Goal: Task Accomplishment & Management: Use online tool/utility

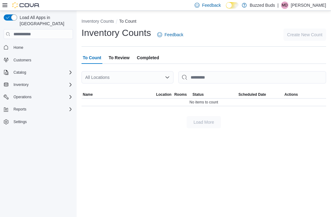
click at [155, 75] on div "All Locations" at bounding box center [128, 77] width 92 height 12
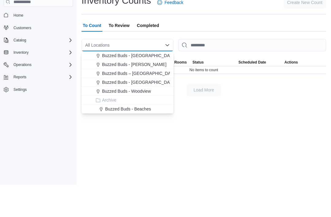
scroll to position [19, 0]
click at [149, 102] on span "Buzzed Buds – [GEOGRAPHIC_DATA] (Yonge)" at bounding box center [147, 105] width 91 height 6
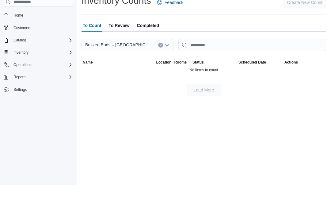
click at [227, 91] on span "Status" at bounding box center [214, 94] width 46 height 7
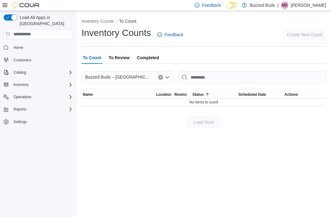
click at [123, 52] on span "To Review" at bounding box center [119, 58] width 21 height 12
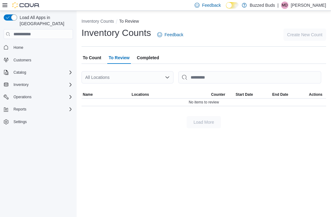
click at [156, 52] on span "Completed" at bounding box center [148, 58] width 22 height 12
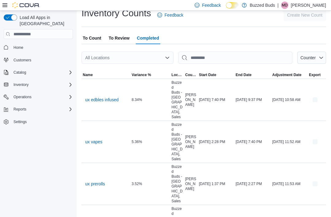
click at [100, 39] on span "To Count" at bounding box center [92, 38] width 18 height 12
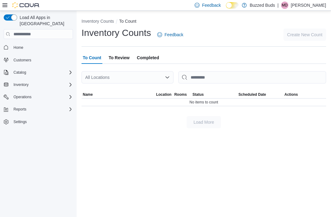
click at [4, 5] on icon at bounding box center [4, 5] width 5 height 5
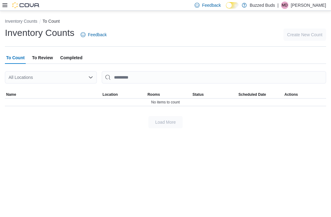
click at [4, 6] on icon at bounding box center [4, 5] width 5 height 5
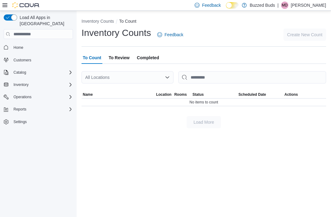
click at [26, 44] on link "Home" at bounding box center [18, 47] width 15 height 7
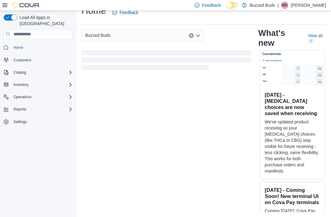
click at [35, 81] on div "Inventory" at bounding box center [42, 84] width 62 height 7
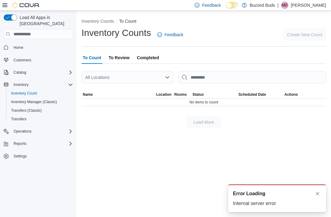
click at [318, 192] on button "Dismiss toast" at bounding box center [317, 193] width 7 height 7
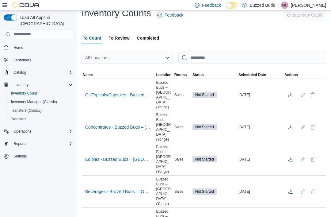
scroll to position [46, 0]
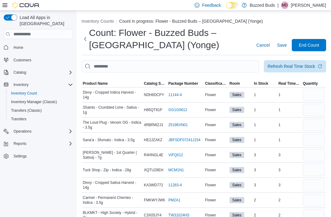
click at [98, 81] on span "Product Name" at bounding box center [95, 83] width 25 height 5
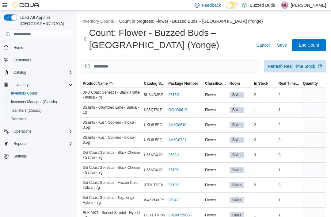
click at [110, 83] on icon "button" at bounding box center [111, 83] width 5 height 5
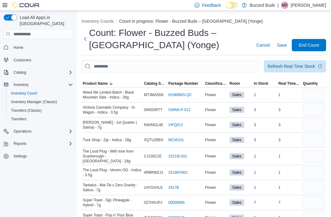
click at [105, 82] on span "Product Name" at bounding box center [95, 83] width 25 height 5
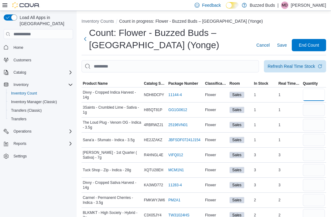
click at [315, 92] on input "number" at bounding box center [314, 95] width 22 height 12
click at [87, 40] on button "Next" at bounding box center [86, 39] width 8 height 12
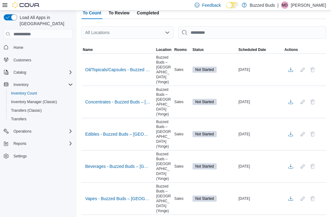
scroll to position [46, 0]
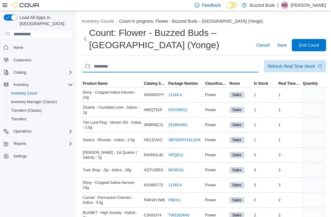
click at [109, 64] on input "This is a search bar. After typing your query, hit enter to filter the results …" at bounding box center [171, 66] width 178 height 12
type input "***"
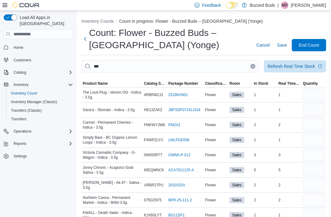
click at [97, 87] on span "Product Name" at bounding box center [112, 83] width 61 height 7
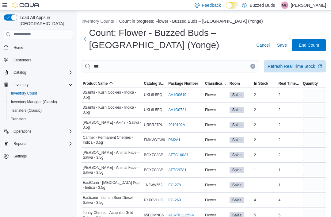
click at [103, 85] on span "Product Name" at bounding box center [95, 83] width 25 height 5
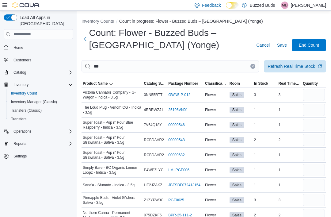
click at [109, 85] on icon "button" at bounding box center [111, 83] width 5 height 5
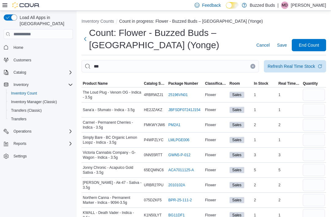
click at [253, 64] on button "Clear input" at bounding box center [253, 66] width 5 height 5
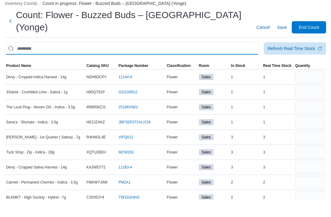
scroll to position [18, 0]
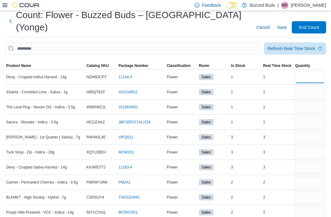
click at [315, 71] on input "number" at bounding box center [310, 77] width 30 height 12
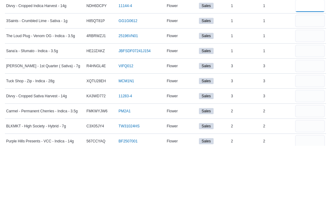
type input "*"
click at [312, 86] on input "number" at bounding box center [310, 92] width 30 height 12
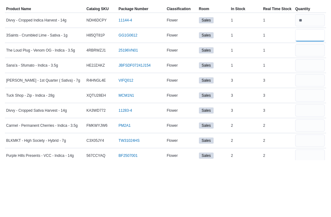
type input "*"
click at [308, 101] on input "number" at bounding box center [310, 107] width 30 height 12
type input "*"
click at [310, 116] on input "number" at bounding box center [310, 122] width 30 height 12
type input "*"
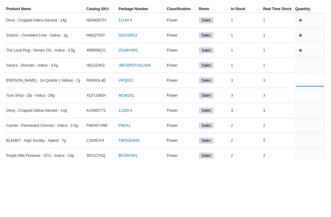
click at [309, 131] on input "number" at bounding box center [310, 137] width 30 height 12
type input "*"
click at [309, 146] on input "number" at bounding box center [310, 152] width 30 height 12
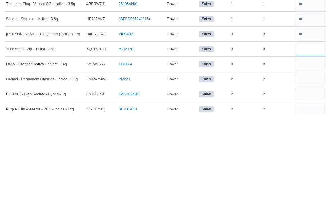
type input "*"
click at [307, 161] on input "number" at bounding box center [310, 167] width 30 height 12
type input "*"
click at [311, 176] on input "number" at bounding box center [310, 182] width 30 height 12
type input "*"
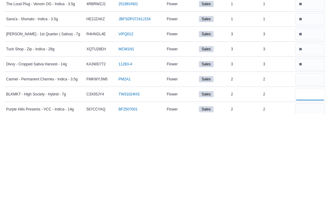
click at [307, 191] on input "number" at bounding box center [310, 197] width 30 height 12
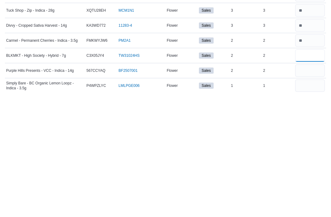
scroll to position [45, 0]
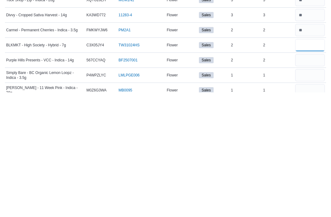
type input "*"
click at [308, 179] on input "number" at bounding box center [310, 185] width 30 height 12
type input "*"
click at [308, 194] on input "number" at bounding box center [310, 200] width 30 height 12
type input "*"
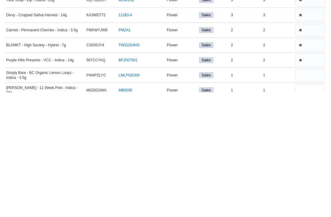
click at [304, 209] on input "number" at bounding box center [310, 215] width 30 height 12
type input "*"
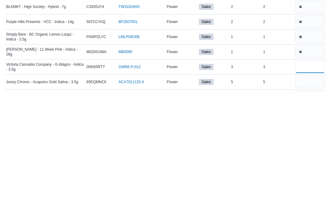
type input "*"
click at [313, 201] on input "number" at bounding box center [310, 207] width 30 height 12
type input "*"
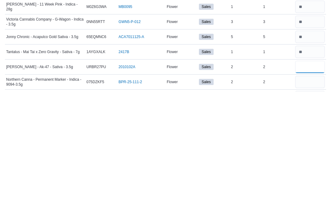
type input "*"
click at [308, 201] on input "number" at bounding box center [310, 207] width 30 height 12
type input "*"
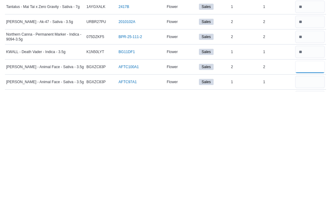
type input "*"
click at [308, 201] on input "number" at bounding box center [310, 207] width 30 height 12
click at [313, 186] on input "number" at bounding box center [310, 192] width 30 height 12
click at [318, 186] on input "number" at bounding box center [310, 192] width 30 height 12
click at [312, 186] on input "number" at bounding box center [310, 192] width 30 height 12
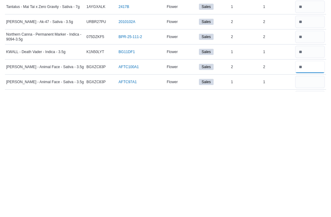
click at [319, 186] on input "number" at bounding box center [310, 192] width 30 height 12
click at [311, 201] on input "number" at bounding box center [310, 207] width 30 height 12
click at [313, 186] on input "number" at bounding box center [310, 192] width 30 height 12
click at [320, 186] on input "number" at bounding box center [310, 192] width 30 height 12
type input "*"
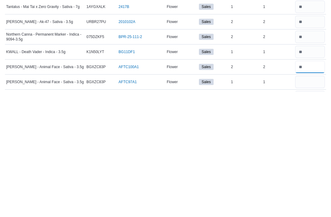
type input "*"
click at [308, 201] on input "number" at bounding box center [310, 207] width 30 height 12
type input "*"
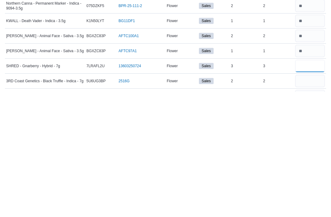
scroll to position [207, 0]
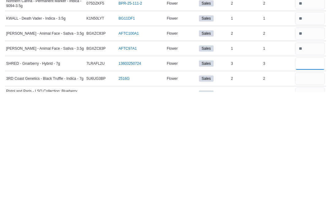
type input "*"
click at [308, 197] on input "number" at bounding box center [310, 203] width 30 height 12
type input "*"
click at [309, 213] on input "number" at bounding box center [310, 219] width 30 height 12
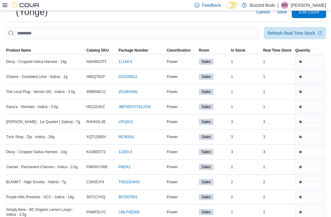
scroll to position [0, 0]
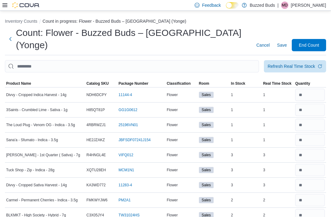
click at [299, 63] on div "Refresh Real Time Stock" at bounding box center [292, 66] width 48 height 6
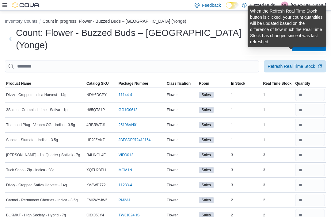
click at [301, 63] on div "Refresh Real Time Stock" at bounding box center [292, 66] width 48 height 6
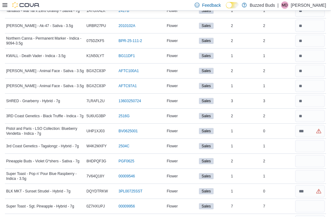
scroll to position [293, 0]
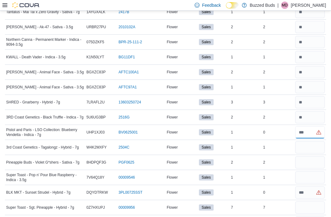
click at [311, 126] on input "number" at bounding box center [310, 132] width 30 height 12
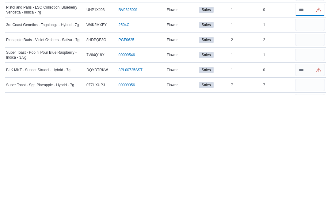
scroll to position [295, 0]
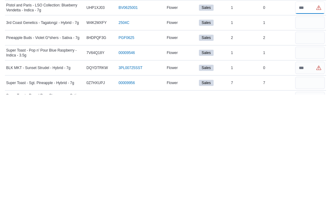
type input "*"
click at [307, 184] on input "number" at bounding box center [310, 190] width 30 height 12
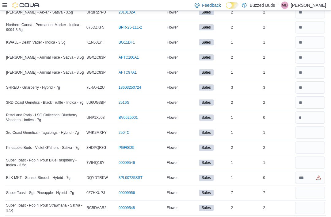
scroll to position [313, 0]
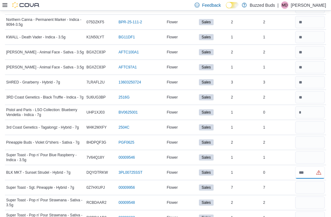
type input "*"
click at [310, 121] on input "number" at bounding box center [310, 127] width 30 height 12
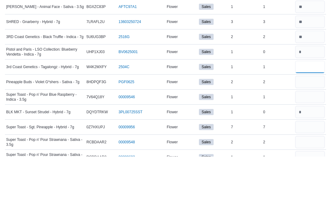
type input "*"
click at [310, 136] on input "number" at bounding box center [310, 142] width 30 height 12
type input "*"
click at [306, 151] on input "number" at bounding box center [310, 157] width 30 height 12
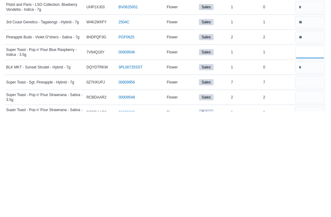
type input "*"
click at [313, 182] on input "number" at bounding box center [310, 188] width 30 height 12
type input "*"
click at [308, 197] on input "number" at bounding box center [310, 203] width 30 height 12
type input "*"
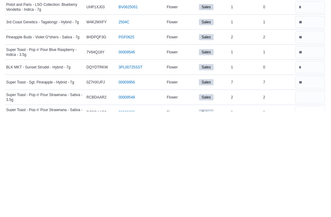
click at [308, 212] on input "number" at bounding box center [310, 218] width 30 height 12
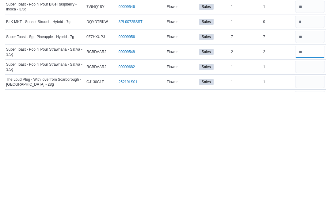
click at [311, 171] on input "number" at bounding box center [310, 177] width 30 height 12
type input "*"
click at [310, 186] on input "number" at bounding box center [310, 192] width 30 height 12
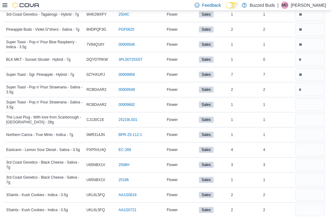
scroll to position [430, 0]
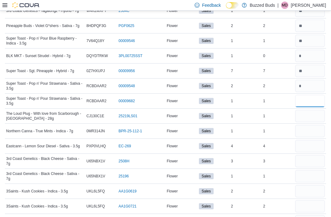
type input "*"
click at [308, 110] on input "number" at bounding box center [310, 116] width 30 height 12
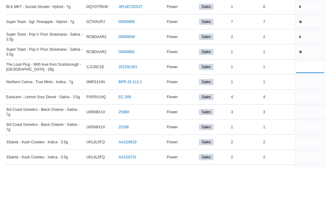
type input "*"
click at [310, 125] on input "number" at bounding box center [310, 131] width 30 height 12
type input "*"
click at [308, 140] on input "number" at bounding box center [310, 146] width 30 height 12
type input "*"
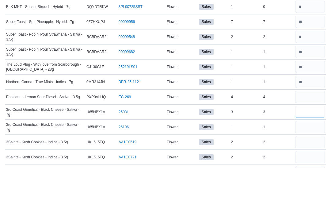
click at [308, 155] on input "number" at bounding box center [310, 161] width 30 height 12
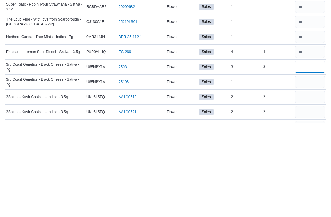
type input "*"
click at [311, 170] on input "number" at bounding box center [310, 176] width 30 height 12
type input "*"
click at [310, 185] on input "number" at bounding box center [310, 191] width 30 height 12
type input "*"
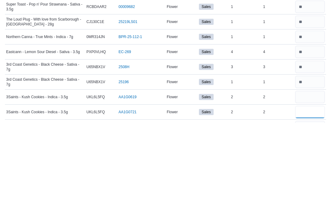
click at [312, 200] on input "number" at bounding box center [310, 206] width 30 height 12
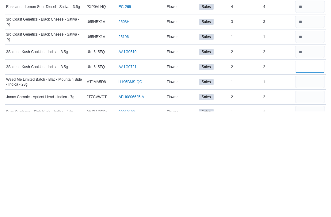
type input "*"
click at [311, 181] on input "number" at bounding box center [310, 187] width 30 height 12
type input "*"
click at [307, 196] on input "number" at bounding box center [310, 202] width 30 height 12
click at [303, 196] on input "*" at bounding box center [310, 202] width 30 height 12
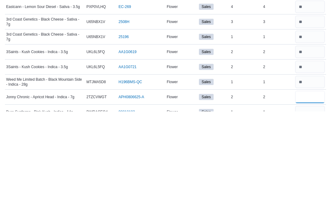
type input "*"
click at [307, 211] on input "number" at bounding box center [310, 217] width 30 height 12
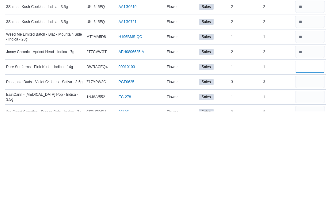
type input "*"
click at [306, 181] on input "number" at bounding box center [310, 187] width 30 height 12
type input "*"
click at [315, 196] on input "number" at bounding box center [310, 202] width 30 height 12
type input "*"
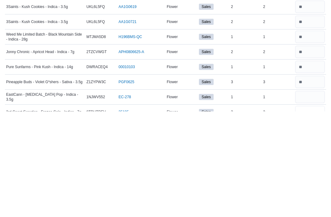
click at [308, 211] on input "number" at bounding box center [310, 217] width 30 height 12
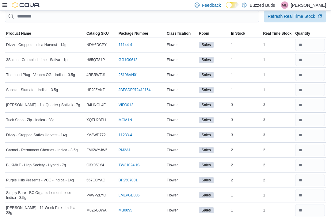
scroll to position [0, 0]
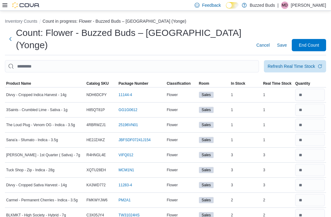
type input "*"
click at [285, 42] on span "Save" at bounding box center [282, 45] width 10 height 6
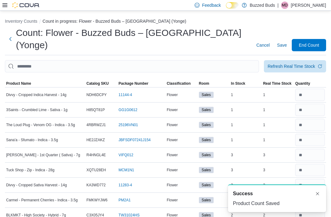
click at [311, 42] on span "End Count" at bounding box center [309, 45] width 20 height 6
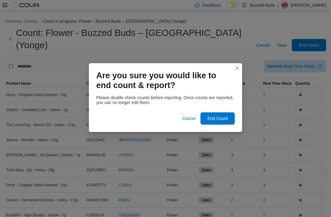
click at [219, 115] on span "End Count" at bounding box center [218, 118] width 20 height 6
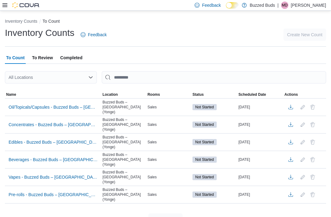
click at [74, 191] on span "Pre-rolls - Buzzed Buds – Toronto (Yonge)" at bounding box center [53, 194] width 89 height 6
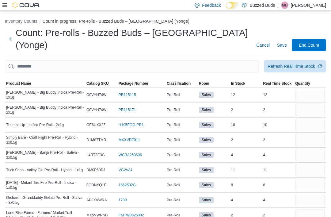
click at [25, 81] on span "Product Name" at bounding box center [18, 83] width 25 height 5
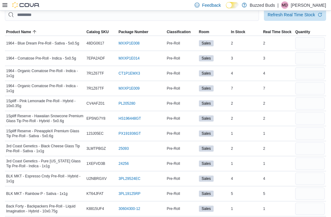
scroll to position [51, 0]
click at [303, 38] on input "number" at bounding box center [310, 44] width 30 height 12
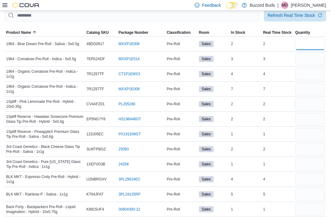
type input "*"
click at [313, 53] on input "number" at bounding box center [310, 59] width 30 height 12
type input "*"
click at [309, 68] on input "number" at bounding box center [310, 74] width 30 height 12
type input "*"
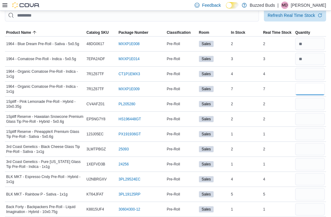
click at [305, 83] on input "number" at bounding box center [310, 89] width 30 height 12
type input "*"
click at [308, 98] on input "number" at bounding box center [310, 104] width 30 height 12
type input "*"
click at [307, 113] on input "number" at bounding box center [310, 119] width 30 height 12
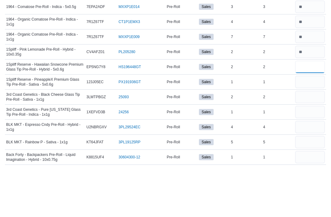
type input "*"
click at [319, 128] on input "number" at bounding box center [310, 134] width 30 height 12
type input "*"
click at [312, 143] on input "number" at bounding box center [310, 149] width 30 height 12
type input "*"
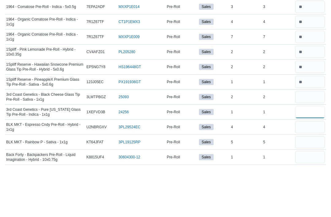
click at [315, 158] on input "number" at bounding box center [310, 164] width 30 height 12
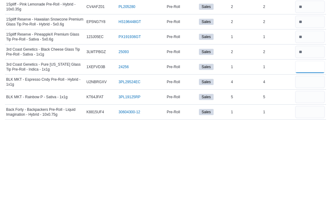
type input "*"
click at [312, 173] on input "number" at bounding box center [310, 179] width 30 height 12
type input "*"
click at [322, 188] on input "number" at bounding box center [310, 194] width 30 height 12
type input "*"
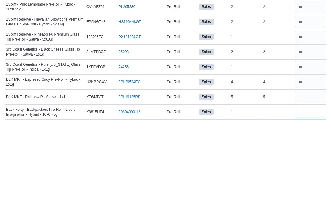
click at [316, 203] on input "number" at bounding box center [310, 209] width 30 height 12
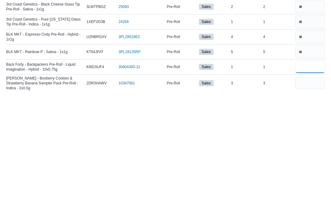
type input "*"
click at [312, 202] on input "number" at bounding box center [310, 208] width 30 height 12
type input "*"
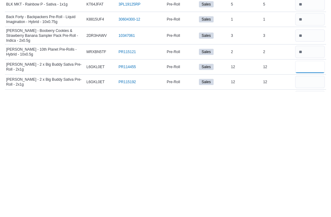
type input "**"
click at [314, 201] on input "number" at bounding box center [310, 207] width 30 height 12
type input "**"
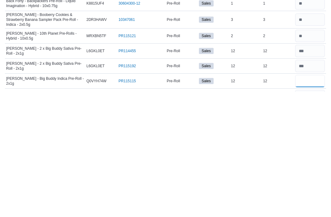
scroll to position [132, 0]
click at [315, 170] on input "number" at bounding box center [310, 176] width 30 height 12
click at [312, 170] on input "number" at bounding box center [310, 176] width 30 height 12
type input "*"
click at [313, 185] on input "number" at bounding box center [310, 191] width 30 height 12
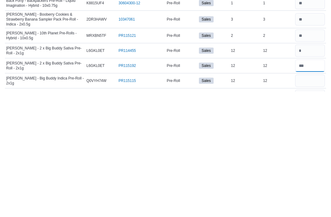
type input "*"
type input "**"
click at [312, 200] on input "number" at bounding box center [310, 206] width 30 height 12
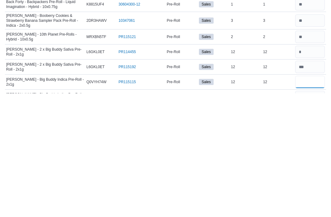
type input "*"
click at [313, 170] on input "number" at bounding box center [310, 176] width 30 height 12
click at [311, 170] on input "number" at bounding box center [310, 176] width 30 height 12
click at [314, 185] on input "number" at bounding box center [310, 191] width 30 height 12
type input "*"
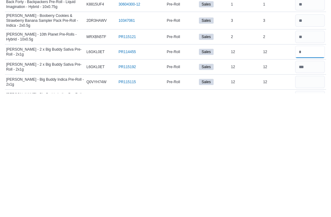
click at [310, 170] on input "number" at bounding box center [310, 176] width 30 height 12
type input "**"
click at [312, 185] on input "number" at bounding box center [310, 191] width 30 height 12
type input "**"
click at [312, 200] on input "number" at bounding box center [310, 206] width 30 height 12
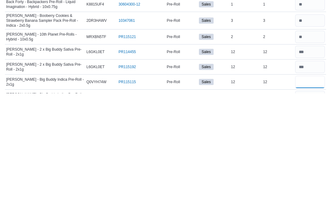
type input "**"
click at [312, 215] on input "number" at bounding box center [310, 221] width 30 height 12
type input "*"
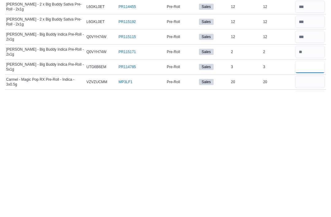
type input "*"
click at [310, 201] on input "number" at bounding box center [310, 207] width 30 height 12
type input "**"
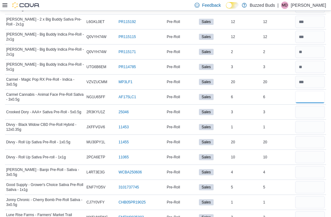
click at [313, 91] on input "number" at bounding box center [310, 97] width 30 height 12
type input "*"
click at [313, 106] on input "number" at bounding box center [310, 112] width 30 height 12
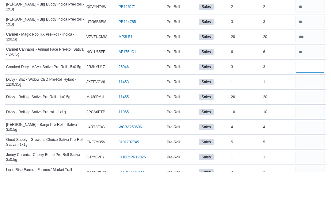
type input "*"
click at [313, 121] on input "number" at bounding box center [310, 127] width 30 height 12
type input "*"
click at [311, 136] on input "number" at bounding box center [310, 142] width 30 height 12
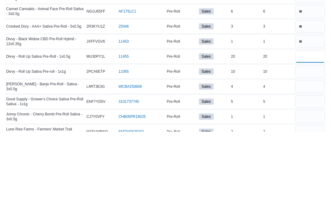
type input "**"
click at [311, 151] on input "number" at bounding box center [310, 157] width 30 height 12
type input "*"
click at [310, 166] on input "number" at bounding box center [310, 172] width 30 height 12
click at [314, 151] on input "number" at bounding box center [310, 157] width 30 height 12
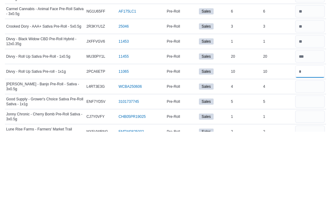
type input "**"
click at [309, 166] on input "number" at bounding box center [310, 172] width 30 height 12
type input "*"
click at [310, 181] on input "number" at bounding box center [310, 187] width 30 height 12
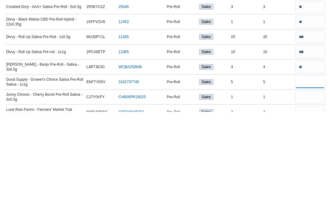
type input "*"
click at [308, 196] on input "number" at bounding box center [310, 202] width 30 height 12
type input "*"
click at [308, 211] on input "number" at bounding box center [310, 217] width 30 height 12
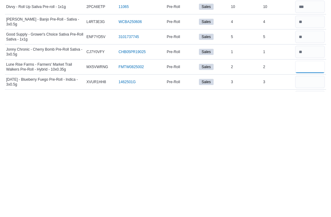
type input "*"
click at [311, 201] on input "number" at bounding box center [310, 207] width 30 height 12
type input "*"
type input "**"
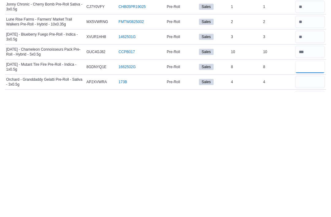
type input "*"
click at [313, 201] on input "number" at bounding box center [310, 207] width 30 height 12
type input "*"
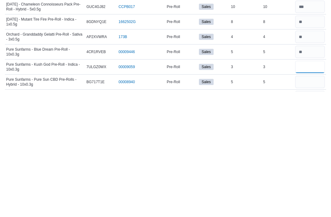
type input "*"
click at [312, 201] on input "number" at bounding box center [310, 207] width 30 height 12
type input "*"
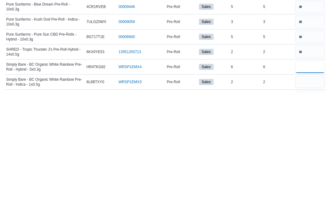
type input "*"
click at [315, 201] on input "number" at bounding box center [310, 207] width 30 height 12
type input "*"
type input "**"
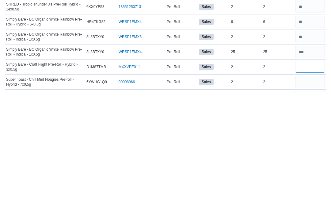
type input "*"
click at [308, 201] on input "number" at bounding box center [310, 207] width 30 height 12
type input "*"
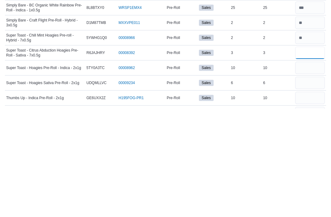
scroll to position [568, 0]
type input "*"
click at [312, 170] on input "number" at bounding box center [310, 176] width 30 height 12
type input "**"
click at [312, 185] on input "number" at bounding box center [310, 191] width 30 height 12
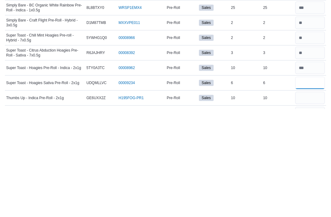
type input "*"
click at [316, 200] on input "number" at bounding box center [310, 206] width 30 height 12
click at [308, 215] on input "number" at bounding box center [310, 221] width 30 height 12
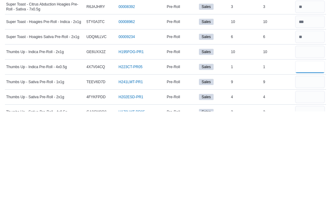
type input "*"
click at [309, 151] on input "number" at bounding box center [310, 157] width 30 height 12
type input "**"
click at [312, 181] on input "number" at bounding box center [310, 187] width 30 height 12
type input "*"
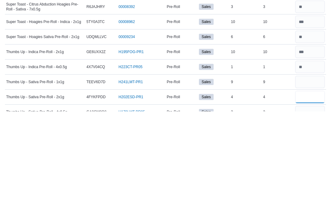
click at [308, 196] on input "number" at bounding box center [310, 202] width 30 height 12
click at [311, 211] on input "number" at bounding box center [310, 217] width 30 height 12
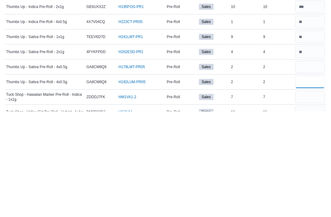
click at [312, 181] on input "number" at bounding box center [310, 187] width 30 height 12
click at [307, 196] on input "number" at bounding box center [310, 202] width 30 height 12
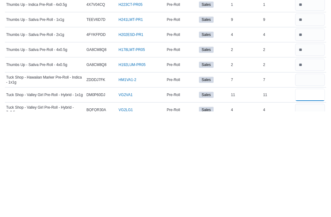
click at [310, 194] on input "number" at bounding box center [310, 200] width 30 height 12
click at [313, 209] on input "number" at bounding box center [310, 215] width 30 height 12
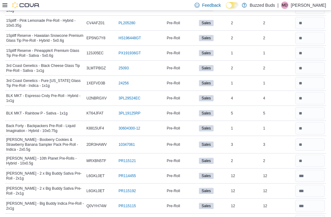
scroll to position [0, 0]
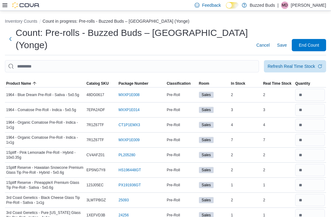
click at [282, 42] on span "Save" at bounding box center [282, 45] width 10 height 6
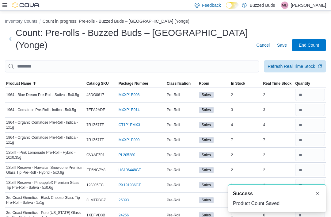
click at [316, 192] on button "Dismiss toast" at bounding box center [317, 193] width 7 height 7
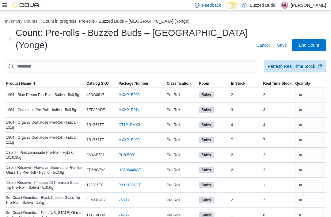
click at [309, 39] on span "End Count" at bounding box center [309, 45] width 27 height 12
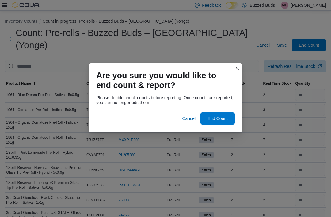
click at [224, 115] on span "End Count" at bounding box center [218, 118] width 20 height 6
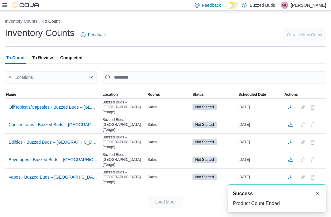
click at [33, 106] on span "Oil/Topicals/Capsules - Buzzed Buds – Toronto (Yonge)" at bounding box center [53, 107] width 89 height 6
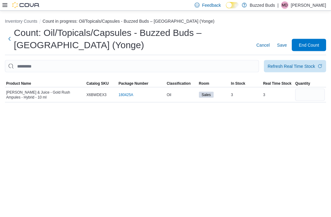
scroll to position [9, 0]
click at [311, 89] on input "number" at bounding box center [310, 95] width 30 height 12
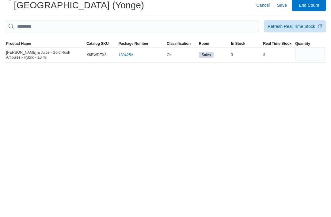
scroll to position [20, 0]
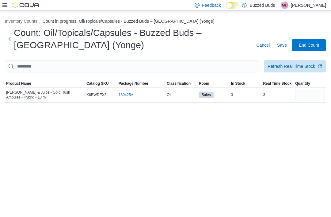
click at [282, 42] on span "Save" at bounding box center [282, 45] width 10 height 6
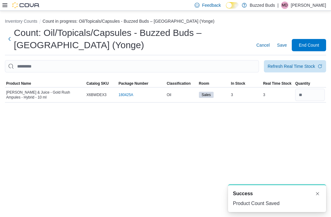
click at [312, 42] on span "End Count" at bounding box center [309, 45] width 20 height 6
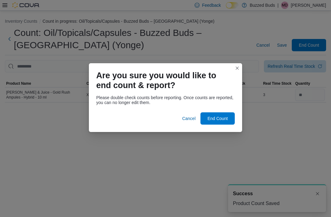
click at [219, 115] on span "End Count" at bounding box center [218, 118] width 20 height 6
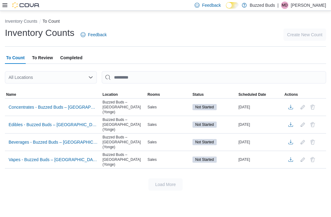
click at [20, 139] on span "Beverages - Buzzed Buds – [GEOGRAPHIC_DATA] (Yonge)" at bounding box center [53, 142] width 89 height 6
click at [80, 139] on span "Beverages - Buzzed Buds – [GEOGRAPHIC_DATA] (Yonge)" at bounding box center [53, 142] width 89 height 6
click at [28, 139] on span "Beverages - Buzzed Buds – [GEOGRAPHIC_DATA] (Yonge)" at bounding box center [53, 142] width 89 height 6
click at [25, 102] on span "Concentrates - Buzzed Buds – [GEOGRAPHIC_DATA] (Yonge)" at bounding box center [53, 106] width 89 height 9
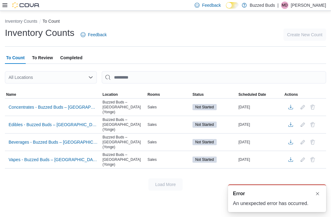
click at [25, 102] on span "Concentrates - Buzzed Buds – [GEOGRAPHIC_DATA] (Yonge)" at bounding box center [53, 106] width 89 height 9
click at [320, 189] on div "A new notification appears Error An unexpected error has occurred." at bounding box center [277, 198] width 98 height 28
click at [317, 193] on button "Dismiss toast" at bounding box center [317, 193] width 7 height 7
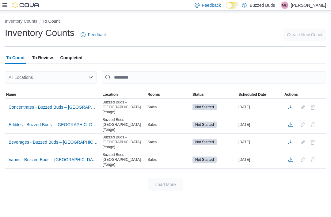
click at [22, 139] on span "Beverages - Buzzed Buds – [GEOGRAPHIC_DATA] (Yonge)" at bounding box center [53, 142] width 89 height 6
click at [21, 139] on span "Beverages - Buzzed Buds – [GEOGRAPHIC_DATA] (Yonge)" at bounding box center [53, 142] width 89 height 6
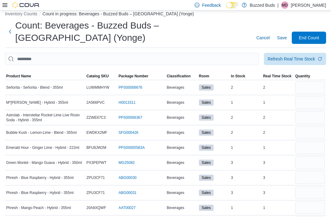
scroll to position [20, 0]
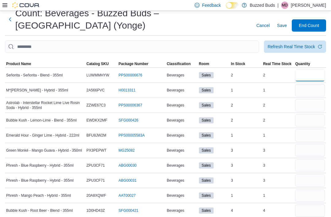
click at [308, 69] on input "number" at bounding box center [310, 75] width 30 height 12
type input "*"
click at [315, 84] on input "number" at bounding box center [310, 90] width 30 height 12
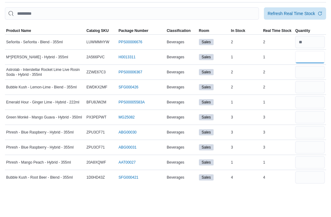
type input "*"
click at [317, 99] on input "number" at bounding box center [310, 105] width 30 height 12
type input "*"
click at [309, 114] on input "number" at bounding box center [310, 120] width 30 height 12
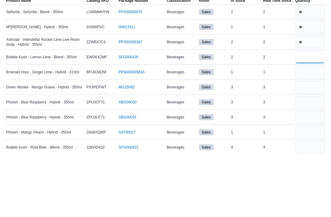
click at [304, 114] on input "*" at bounding box center [310, 120] width 30 height 12
type input "*"
click at [307, 129] on input "number" at bounding box center [310, 135] width 30 height 12
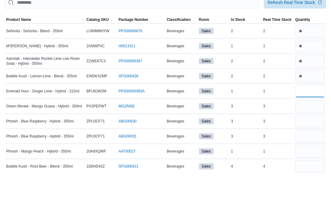
scroll to position [0, 0]
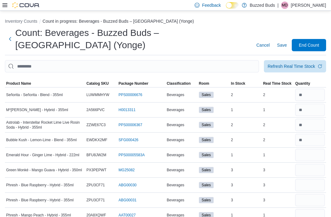
click at [25, 81] on span "Product Name" at bounding box center [18, 83] width 25 height 5
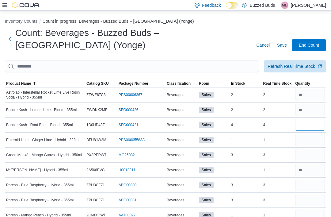
click at [307, 119] on input "number" at bounding box center [310, 125] width 30 height 12
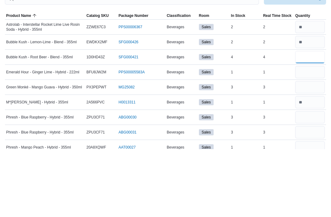
type input "*"
click at [316, 134] on input "number" at bounding box center [310, 140] width 30 height 12
type input "*"
click at [304, 149] on input "number" at bounding box center [310, 155] width 30 height 12
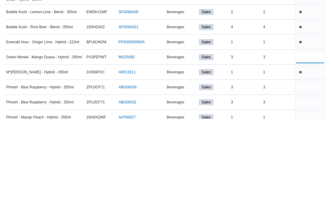
type input "*"
click at [310, 179] on input "number" at bounding box center [310, 185] width 30 height 12
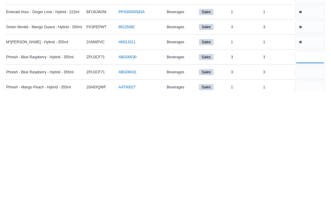
type input "*"
click at [312, 191] on input "number" at bounding box center [310, 197] width 30 height 12
type input "*"
click at [310, 206] on input "number" at bounding box center [310, 212] width 30 height 12
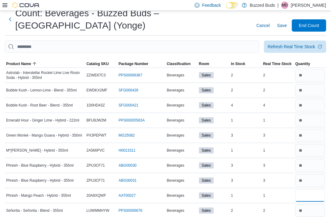
type input "*"
click at [283, 22] on span "Save" at bounding box center [282, 25] width 10 height 6
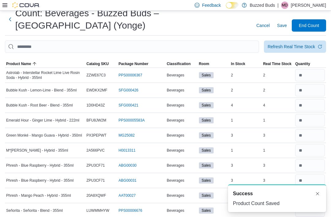
scroll to position [0, 0]
click at [308, 22] on span "End Count" at bounding box center [309, 25] width 20 height 6
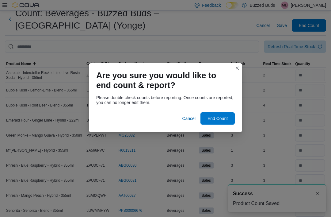
click at [220, 121] on span "End Count" at bounding box center [217, 118] width 27 height 12
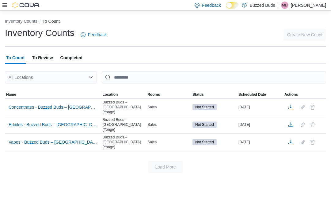
click at [76, 104] on span "Concentrates - Buzzed Buds – [GEOGRAPHIC_DATA] (Yonge)" at bounding box center [53, 107] width 89 height 6
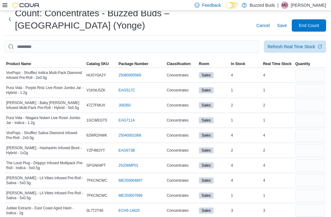
click at [21, 61] on span "Product Name" at bounding box center [18, 63] width 25 height 5
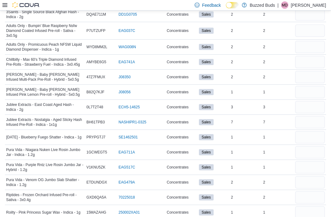
scroll to position [80, 0]
click at [308, 101] on input "number" at bounding box center [310, 107] width 30 height 12
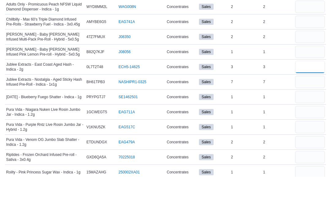
type input "*"
click at [308, 131] on input "number" at bounding box center [310, 137] width 30 height 12
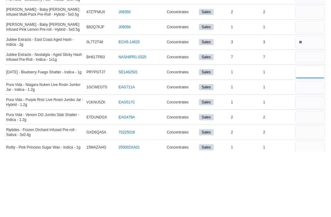
type input "*"
click at [309, 146] on input "number" at bounding box center [310, 152] width 30 height 12
type input "*"
click at [310, 161] on input "number" at bounding box center [310, 167] width 30 height 12
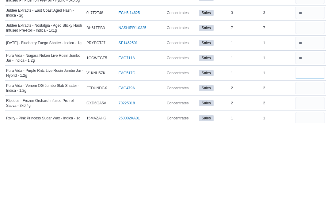
type input "*"
click at [310, 176] on input "number" at bounding box center [310, 182] width 30 height 12
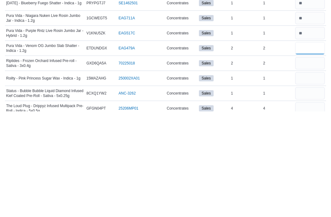
scroll to position [109, 0]
type input "*"
click at [308, 177] on input "number" at bounding box center [310, 183] width 30 height 12
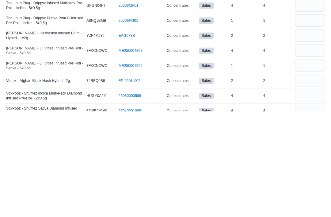
scroll to position [212, 0]
type input "*"
click at [308, 180] on input "number" at bounding box center [310, 186] width 30 height 12
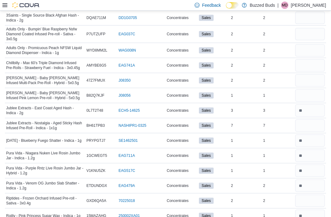
scroll to position [0, 0]
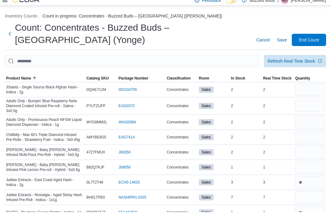
type input "*"
click at [306, 89] on input "number" at bounding box center [310, 95] width 30 height 12
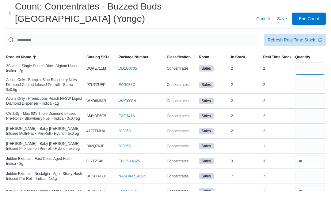
type input "*"
click at [311, 105] on input "number" at bounding box center [310, 111] width 30 height 12
type input "*"
click at [311, 121] on input "number" at bounding box center [310, 127] width 30 height 12
type input "*"
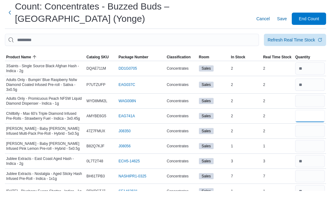
click at [312, 136] on input "number" at bounding box center [310, 142] width 30 height 12
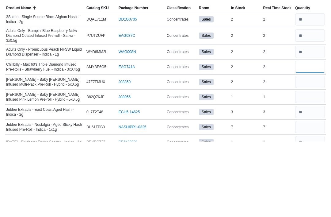
type input "*"
click at [315, 151] on input "number" at bounding box center [310, 157] width 30 height 12
type input "*"
click at [312, 166] on input "number" at bounding box center [310, 172] width 30 height 12
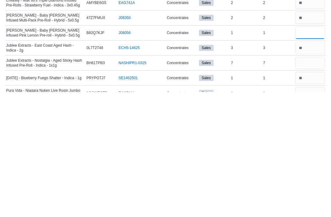
scroll to position [14, 0]
type input "*"
click at [307, 182] on input "number" at bounding box center [310, 188] width 30 height 12
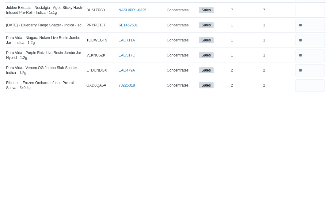
scroll to position [101, 0]
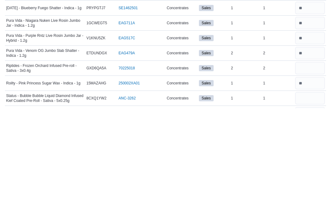
type input "*"
click at [306, 171] on input "number" at bounding box center [310, 177] width 30 height 12
type input "*"
click at [307, 201] on input "number" at bounding box center [310, 207] width 30 height 12
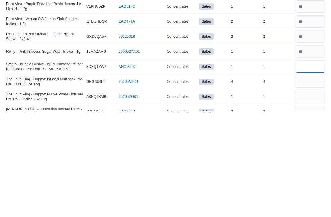
scroll to position [136, 0]
type input "*"
click at [305, 181] on input "number" at bounding box center [310, 187] width 30 height 12
type input "*"
click at [312, 196] on input "number" at bounding box center [310, 202] width 30 height 12
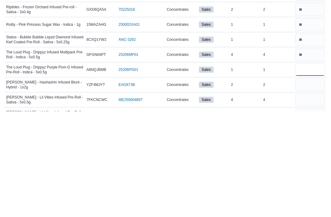
scroll to position [163, 0]
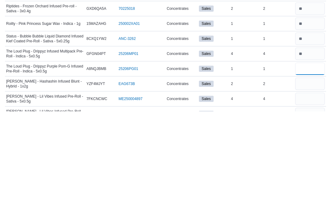
type input "*"
click at [307, 183] on input "number" at bounding box center [310, 189] width 30 height 12
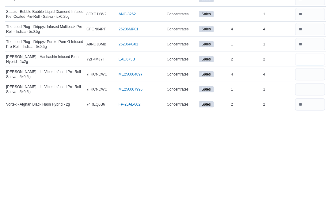
scroll to position [189, 0]
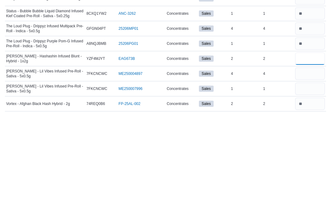
type input "*"
click at [310, 188] on input "number" at bounding box center [310, 194] width 30 height 12
type input "*"
click at [314, 173] on input "number" at bounding box center [310, 179] width 30 height 12
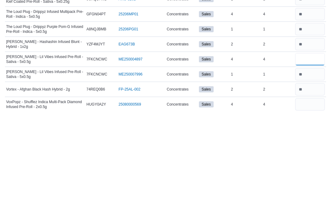
scroll to position [213, 0]
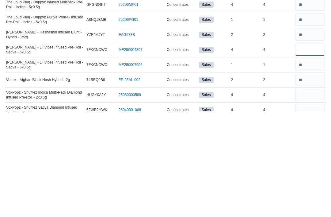
type input "*"
click at [308, 194] on input "number" at bounding box center [310, 200] width 30 height 12
type input "*"
click at [311, 209] on input "number" at bounding box center [310, 215] width 30 height 12
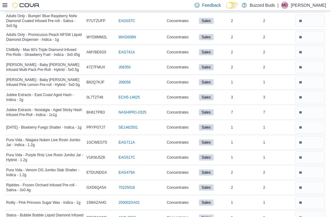
scroll to position [0, 0]
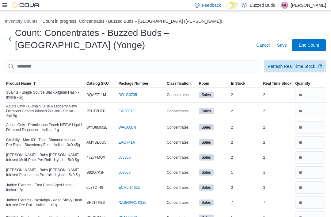
type input "*"
click at [281, 42] on span "Save" at bounding box center [282, 45] width 10 height 6
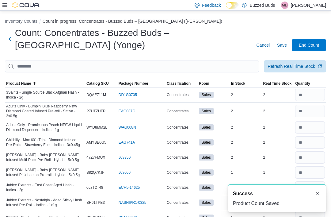
click at [311, 42] on span "End Count" at bounding box center [309, 45] width 20 height 6
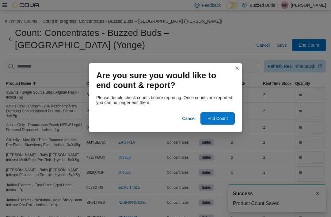
click at [222, 118] on span "End Count" at bounding box center [218, 118] width 20 height 6
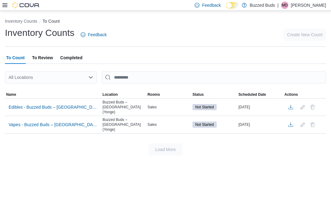
click at [29, 104] on span "Edibles - Buzzed Buds – [GEOGRAPHIC_DATA] (Yonge)" at bounding box center [53, 107] width 89 height 6
click at [30, 105] on span "Edibles - Buzzed Buds – [GEOGRAPHIC_DATA] (Yonge)" at bounding box center [53, 107] width 89 height 6
click at [22, 102] on span "Edibles - Buzzed Buds – [GEOGRAPHIC_DATA] (Yonge)" at bounding box center [53, 106] width 89 height 9
click at [29, 105] on span "Edibles - Buzzed Buds – [GEOGRAPHIC_DATA] (Yonge)" at bounding box center [53, 107] width 89 height 6
click at [19, 104] on span "Edibles - Buzzed Buds – [GEOGRAPHIC_DATA] (Yonge)" at bounding box center [53, 107] width 89 height 6
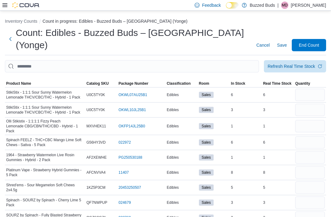
click at [22, 81] on span "Product Name" at bounding box center [18, 83] width 25 height 5
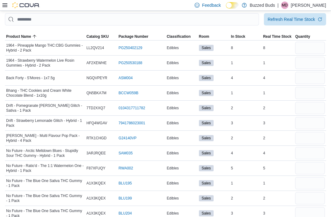
scroll to position [47, 0]
click at [308, 42] on input "number" at bounding box center [310, 48] width 30 height 12
type input "*"
click at [309, 57] on input "number" at bounding box center [310, 63] width 30 height 12
type input "*"
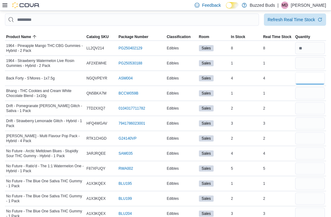
click at [312, 72] on input "number" at bounding box center [310, 78] width 30 height 12
type input "*"
click at [307, 87] on input "number" at bounding box center [310, 93] width 30 height 12
type input "*"
click at [312, 102] on input "number" at bounding box center [310, 108] width 30 height 12
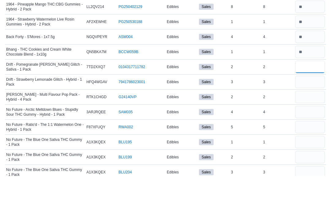
type input "*"
click at [314, 117] on input "number" at bounding box center [310, 123] width 30 height 12
type input "*"
click at [316, 132] on input "number" at bounding box center [310, 138] width 30 height 12
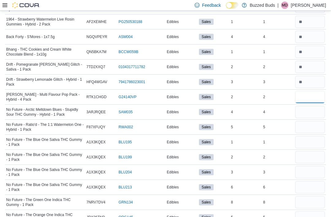
type input "*"
click at [309, 106] on input "number" at bounding box center [310, 112] width 30 height 12
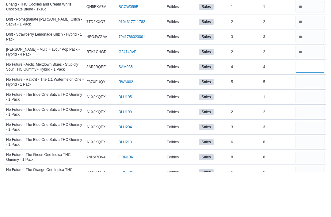
type input "*"
click at [311, 121] on input "number" at bounding box center [310, 127] width 30 height 12
type input "*"
click at [314, 136] on input "number" at bounding box center [310, 142] width 30 height 12
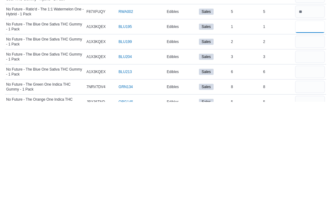
type input "*"
click at [311, 151] on input "number" at bounding box center [310, 157] width 30 height 12
type input "*"
click at [311, 166] on input "number" at bounding box center [310, 172] width 30 height 12
type input "*"
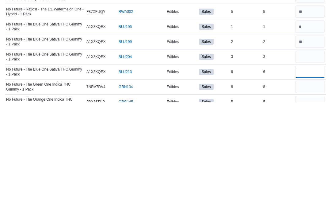
click at [307, 181] on input "number" at bounding box center [310, 187] width 30 height 12
type input "*"
click at [307, 196] on input "number" at bounding box center [310, 202] width 30 height 12
type input "*"
click at [313, 211] on input "number" at bounding box center [310, 217] width 30 height 12
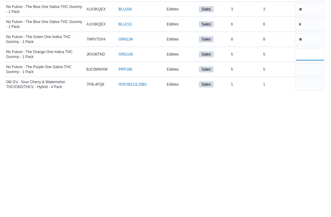
scroll to position [126, 0]
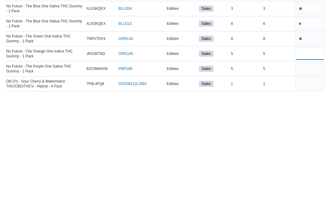
type input "*"
click at [313, 188] on input "number" at bounding box center [310, 194] width 30 height 12
type input "*"
click at [309, 203] on input "number" at bounding box center [310, 209] width 30 height 12
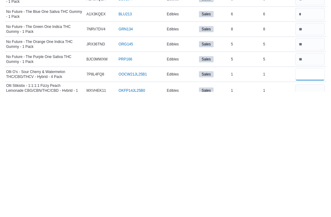
scroll to position [137, 0]
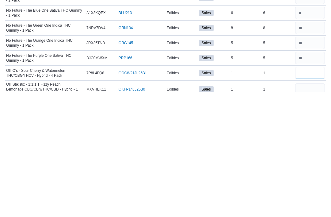
type input "*"
click at [311, 208] on input "number" at bounding box center [310, 214] width 30 height 12
click at [313, 192] on input "number" at bounding box center [310, 198] width 30 height 12
type input "*"
click at [316, 208] on input "number" at bounding box center [310, 214] width 30 height 12
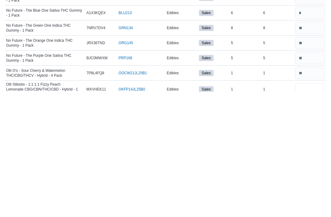
type input "*"
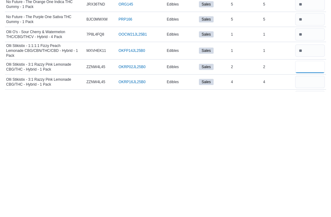
type input "*"
click at [306, 201] on input "number" at bounding box center [310, 207] width 30 height 12
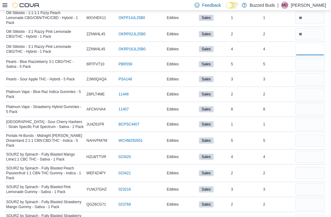
scroll to position [328, 0]
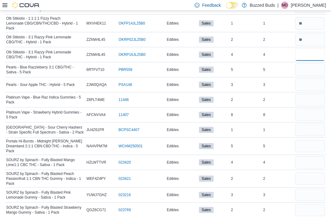
type input "*"
click at [308, 63] on input "number" at bounding box center [310, 69] width 30 height 12
type input "*"
click at [319, 79] on input "number" at bounding box center [310, 85] width 30 height 12
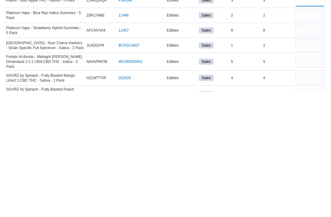
scroll to position [296, 0]
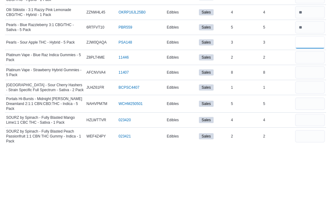
type input "*"
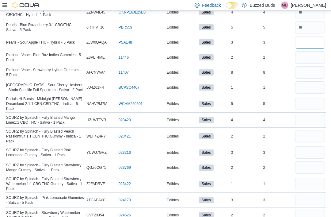
click at [307, 37] on input "*" at bounding box center [310, 42] width 30 height 12
type input "*"
click at [304, 21] on input "number" at bounding box center [310, 27] width 30 height 12
click at [314, 21] on input "number" at bounding box center [310, 27] width 30 height 12
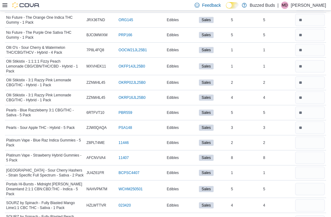
scroll to position [0, 0]
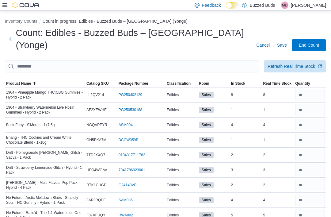
type input "*"
click at [296, 63] on div "Refresh Real Time Stock" at bounding box center [292, 66] width 48 height 6
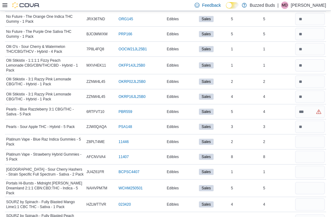
scroll to position [285, 0]
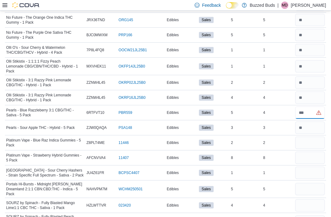
click at [309, 106] on input "number" at bounding box center [310, 112] width 30 height 12
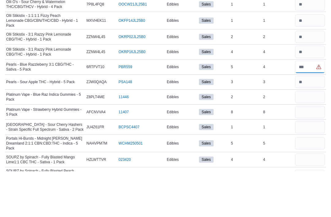
type input "*"
click at [316, 136] on input "number" at bounding box center [310, 142] width 30 height 12
type input "*"
click at [311, 151] on input "number" at bounding box center [310, 157] width 30 height 12
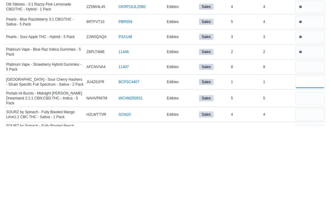
click at [309, 167] on input "number" at bounding box center [310, 173] width 30 height 12
type input "*"
click at [309, 151] on input "number" at bounding box center [310, 157] width 30 height 12
type input "*"
click at [306, 183] on input "number" at bounding box center [310, 189] width 30 height 12
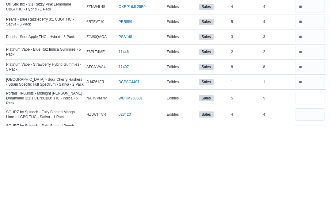
type input "*"
click at [311, 199] on input "number" at bounding box center [310, 205] width 30 height 12
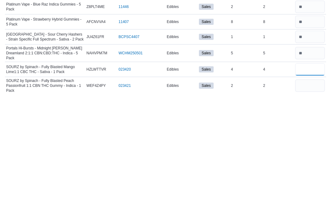
type input "*"
click at [306, 205] on input "number" at bounding box center [310, 211] width 30 height 12
type input "*"
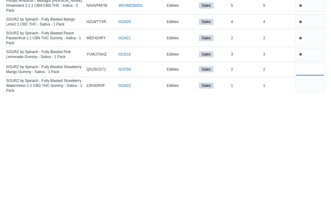
type input "*"
click at [312, 205] on input "number" at bounding box center [310, 211] width 30 height 12
type input "*"
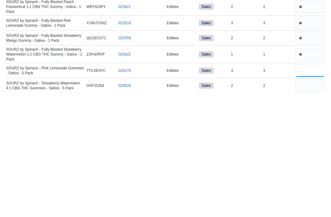
scroll to position [379, 0]
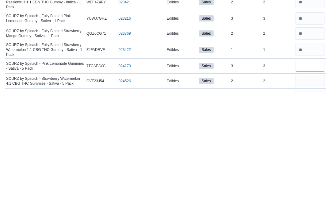
type input "*"
click at [309, 200] on input "number" at bounding box center [310, 206] width 30 height 12
type input "*"
click at [306, 215] on input "number" at bounding box center [310, 221] width 30 height 12
type input "*"
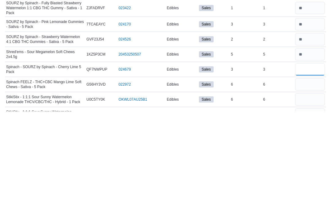
type input "*"
click at [309, 184] on input "number" at bounding box center [310, 190] width 30 height 12
type input "*"
click at [310, 199] on input "number" at bounding box center [310, 205] width 30 height 12
click at [308, 214] on input "number" at bounding box center [310, 220] width 30 height 12
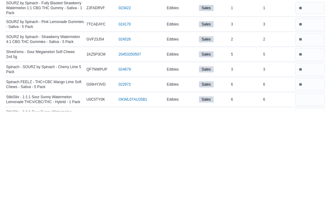
scroll to position [486, 0]
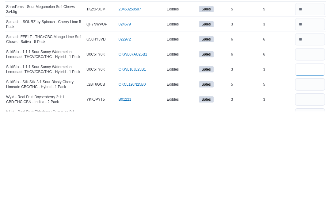
type input "*"
click at [312, 154] on input "number" at bounding box center [310, 160] width 30 height 12
type input "*"
click at [308, 184] on input "number" at bounding box center [310, 190] width 30 height 12
type input "*"
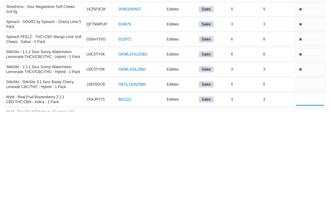
click at [307, 199] on input "number" at bounding box center [310, 205] width 30 height 12
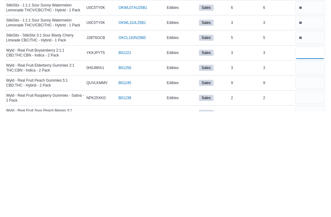
scroll to position [533, 0]
type input "*"
click at [314, 167] on input "number" at bounding box center [310, 173] width 30 height 12
type input "*"
click at [311, 182] on input "number" at bounding box center [310, 188] width 30 height 12
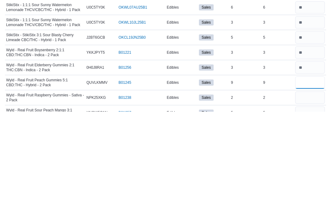
type input "*"
click at [311, 197] on input "number" at bounding box center [310, 203] width 30 height 12
type input "*"
click at [311, 212] on input "number" at bounding box center [310, 218] width 30 height 12
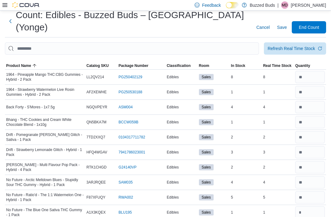
scroll to position [0, 0]
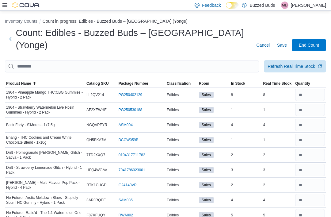
type input "*"
click at [285, 42] on span "Save" at bounding box center [282, 45] width 10 height 6
click at [282, 42] on span "Save" at bounding box center [282, 45] width 10 height 6
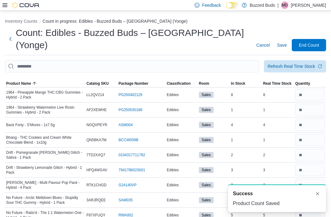
click at [308, 42] on span "End Count" at bounding box center [309, 45] width 20 height 6
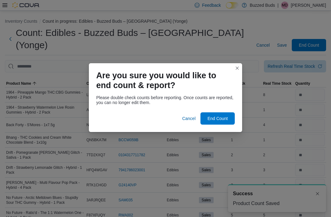
click at [222, 115] on span "End Count" at bounding box center [218, 118] width 20 height 6
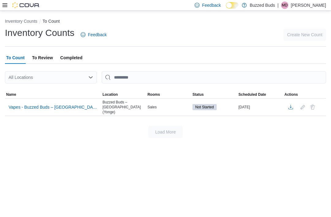
click at [24, 98] on span "Name" at bounding box center [53, 94] width 96 height 7
click at [26, 105] on span "Vapes - Buzzed Buds – [GEOGRAPHIC_DATA] (Yonge)" at bounding box center [53, 107] width 89 height 6
click at [23, 104] on span "Vapes - Buzzed Buds – [GEOGRAPHIC_DATA] (Yonge)" at bounding box center [53, 107] width 89 height 6
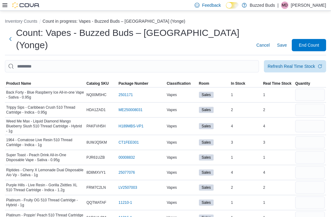
click at [22, 81] on span "Product Name" at bounding box center [18, 83] width 25 height 5
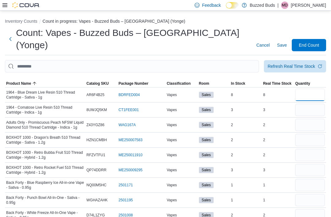
click at [308, 89] on input "number" at bounding box center [310, 95] width 30 height 12
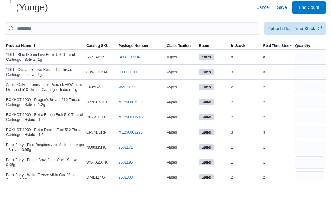
click at [297, 63] on div "Refresh Real Time Stock" at bounding box center [292, 66] width 48 height 6
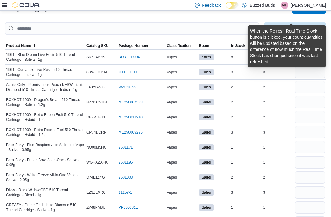
click at [300, 25] on div "Refresh Real Time Stock" at bounding box center [292, 28] width 48 height 6
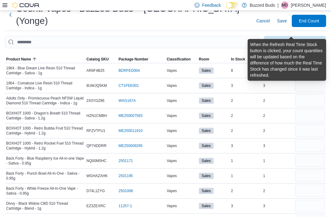
scroll to position [0, 0]
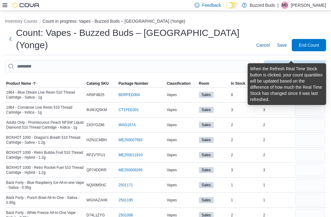
click at [237, 34] on div "Count: Vapes - Buzzed Buds – Toronto (Yonge) Cancel Save End Count" at bounding box center [165, 39] width 321 height 25
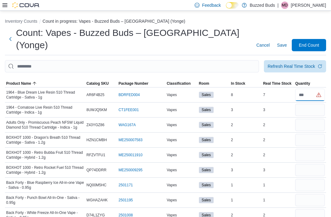
click at [308, 89] on input "number" at bounding box center [310, 95] width 30 height 12
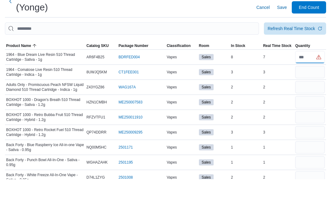
type input "*"
click at [308, 104] on input "number" at bounding box center [310, 110] width 30 height 12
type input "*"
click at [309, 119] on input "number" at bounding box center [310, 125] width 30 height 12
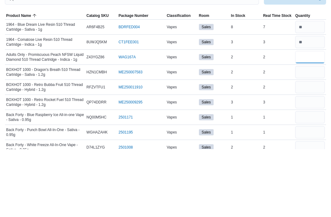
type input "*"
click at [307, 134] on input "number" at bounding box center [310, 140] width 30 height 12
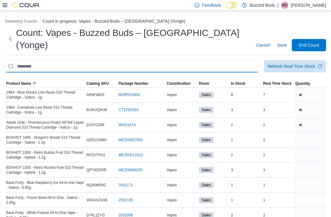
click at [32, 60] on input "This is a search bar. After typing your query, hit enter to filter the results …" at bounding box center [132, 66] width 254 height 12
type input "******"
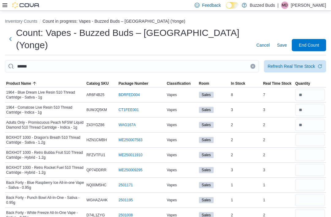
click at [232, 33] on div "Count: Vapes - Buzzed Buds – Toronto (Yonge) Cancel Save End Count" at bounding box center [165, 39] width 321 height 25
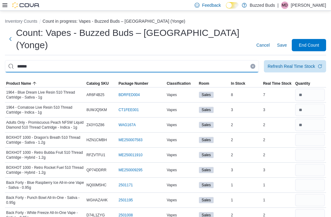
click at [172, 60] on input "******" at bounding box center [132, 66] width 254 height 12
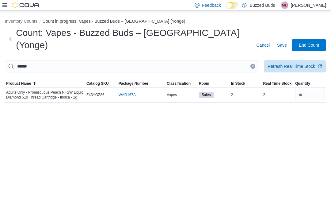
click at [154, 47] on div "Inventory Counts Count in progress: Vapes - Buzzed Buds – Toronto (Yonge) Count…" at bounding box center [165, 59] width 331 height 97
click at [251, 64] on button "Clear input" at bounding box center [253, 66] width 5 height 5
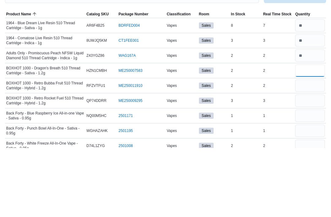
click at [314, 134] on input "number" at bounding box center [310, 140] width 30 height 12
type input "*"
click at [306, 149] on input "number" at bounding box center [310, 155] width 30 height 12
type input "*"
click at [309, 164] on input "number" at bounding box center [310, 170] width 30 height 12
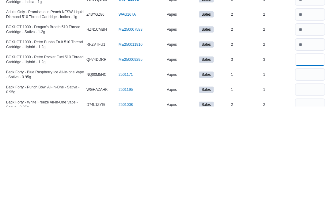
type input "*"
click at [306, 179] on input "number" at bounding box center [310, 185] width 30 height 12
type input "**"
click at [307, 194] on input "number" at bounding box center [310, 200] width 30 height 12
type input "*"
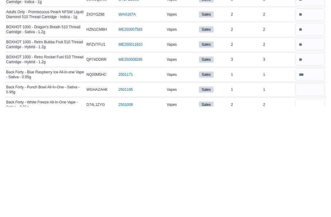
click at [307, 209] on input "number" at bounding box center [310, 215] width 30 height 12
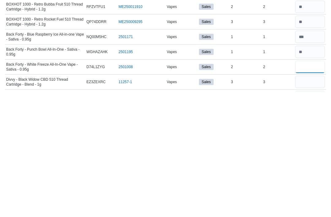
type input "*"
click at [312, 201] on input "number" at bounding box center [310, 207] width 30 height 12
type input "*"
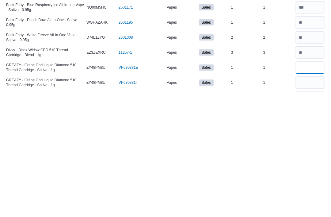
scroll to position [57, 0]
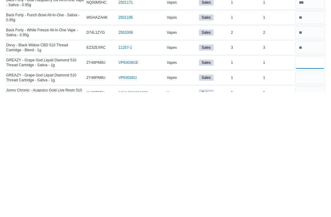
type input "*"
click at [307, 197] on input "number" at bounding box center [310, 203] width 30 height 12
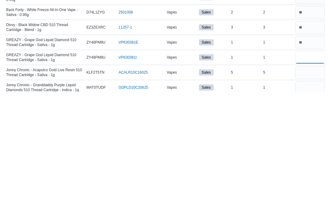
scroll to position [80, 0]
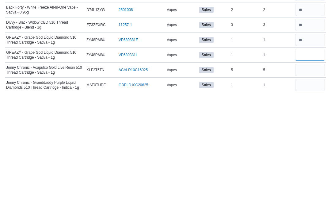
type input "*"
click at [307, 189] on input "number" at bounding box center [310, 195] width 30 height 12
type input "*"
click at [313, 204] on input "number" at bounding box center [310, 210] width 30 height 12
type input "*"
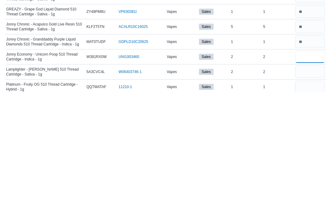
scroll to position [124, 0]
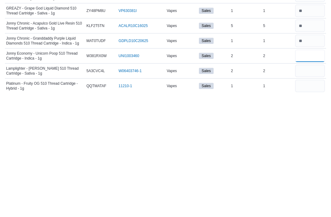
type input "*"
click at [309, 190] on input "number" at bounding box center [310, 196] width 30 height 12
type input "*"
click at [312, 205] on input "number" at bounding box center [310, 211] width 30 height 12
type input "*"
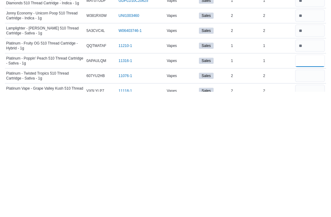
scroll to position [167, 0]
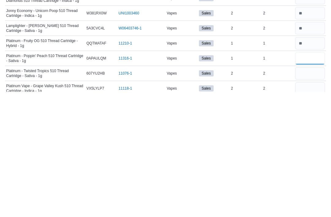
type input "*"
click at [302, 192] on input "number" at bounding box center [310, 198] width 30 height 12
type input "*"
click at [309, 207] on input "number" at bounding box center [310, 213] width 30 height 12
type input "*"
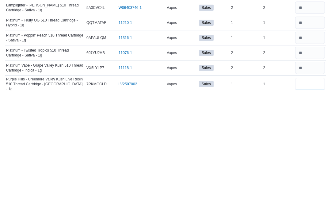
scroll to position [191, 0]
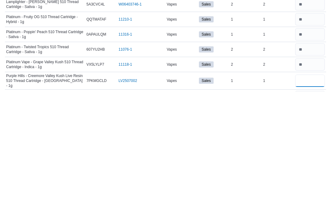
type input "*"
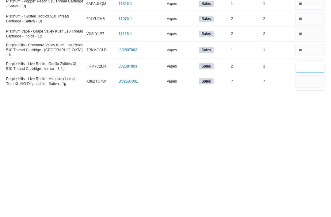
scroll to position [222, 0]
type input "*"
click at [305, 200] on input "number" at bounding box center [310, 206] width 30 height 12
type input "*"
click at [309, 215] on input "number" at bounding box center [310, 221] width 30 height 12
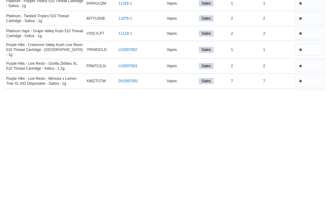
type input "*"
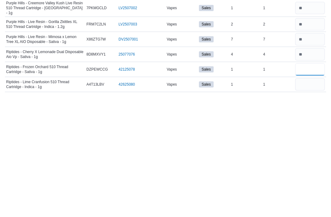
type input "*"
click at [309, 203] on input "number" at bounding box center [310, 209] width 30 height 12
type input "*"
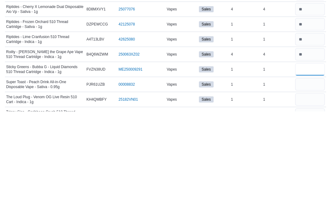
type input "*"
click at [308, 184] on input "number" at bounding box center [310, 190] width 30 height 12
type input "*"
click at [304, 199] on input "number" at bounding box center [310, 205] width 30 height 12
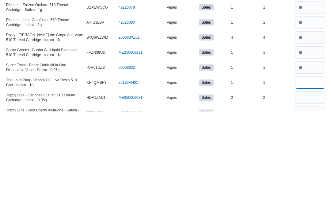
scroll to position [347, 0]
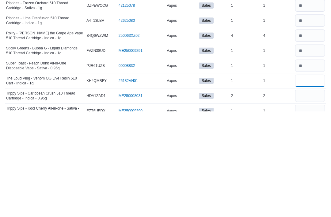
type input "*"
click at [307, 195] on input "number" at bounding box center [310, 201] width 30 height 12
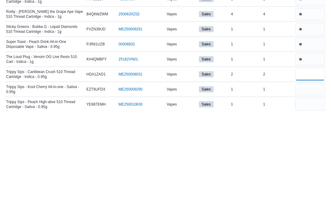
scroll to position [377, 0]
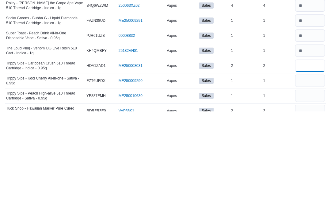
type input "*"
click at [300, 180] on input "number" at bounding box center [310, 186] width 30 height 12
type input "*"
click at [301, 195] on input "number" at bounding box center [310, 201] width 30 height 12
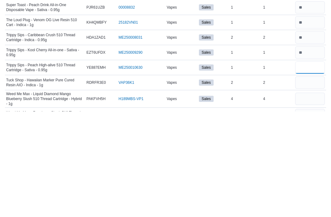
scroll to position [408, 0]
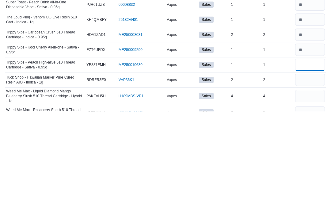
type input "**"
click at [308, 179] on input "number" at bounding box center [310, 185] width 30 height 12
click at [312, 164] on input "number" at bounding box center [310, 170] width 30 height 12
click at [313, 164] on input "number" at bounding box center [310, 170] width 30 height 12
click at [312, 164] on input "number" at bounding box center [310, 170] width 30 height 12
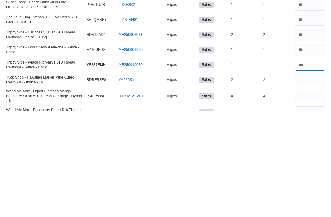
click at [312, 164] on input "number" at bounding box center [310, 170] width 30 height 12
click at [313, 164] on input "*" at bounding box center [310, 170] width 30 height 12
type input "*"
click at [309, 179] on input "number" at bounding box center [310, 185] width 30 height 12
click at [308, 164] on input "number" at bounding box center [310, 170] width 30 height 12
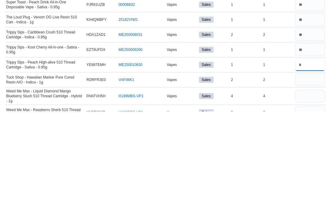
type input "*"
click at [308, 179] on input "number" at bounding box center [310, 185] width 30 height 12
type input "*"
click at [306, 195] on input "number" at bounding box center [310, 201] width 30 height 12
click at [311, 212] on input "number" at bounding box center [310, 218] width 30 height 12
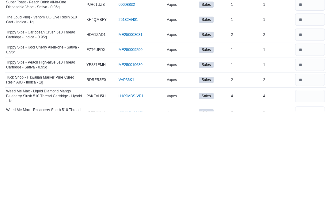
type input "*"
click at [311, 195] on input "number" at bounding box center [310, 201] width 30 height 12
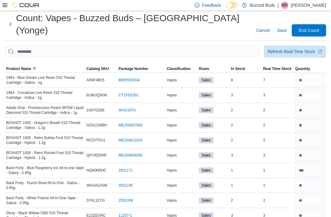
scroll to position [0, 0]
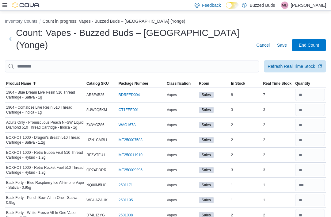
type input "*"
click at [285, 42] on span "Save" at bounding box center [282, 45] width 10 height 6
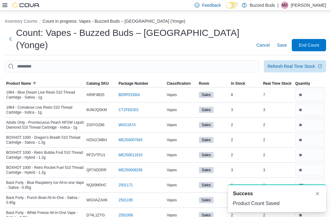
click at [313, 42] on span "End Count" at bounding box center [309, 45] width 20 height 6
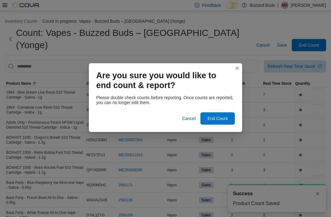
click at [223, 120] on span "End Count" at bounding box center [218, 118] width 20 height 6
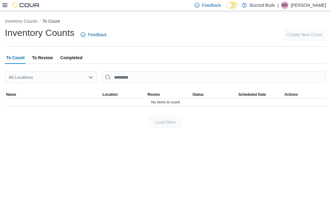
click at [4, 4] on icon at bounding box center [4, 5] width 5 height 5
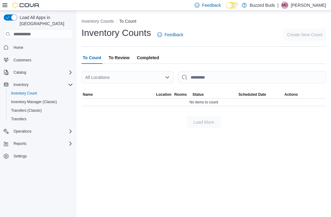
click at [25, 44] on link "Home" at bounding box center [18, 47] width 15 height 7
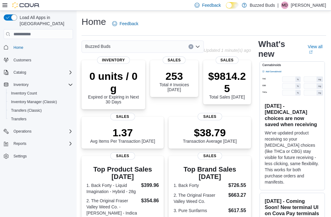
click at [176, 79] on p "253" at bounding box center [174, 76] width 38 height 12
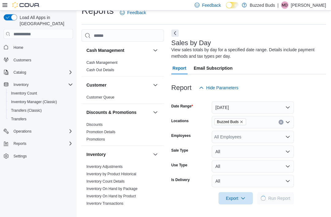
scroll to position [20, 0]
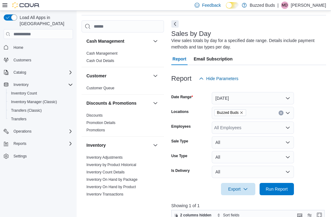
click at [262, 128] on div "All Employees" at bounding box center [253, 127] width 82 height 12
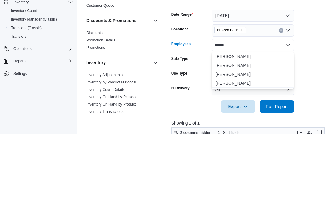
type input "******"
click at [241, 145] on span "[PERSON_NAME]" at bounding box center [253, 148] width 75 height 6
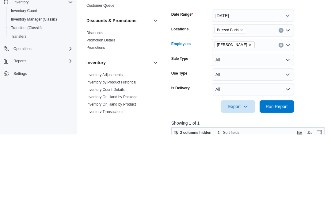
click at [315, 85] on form "Date Range Today Locations Buzzed Buds Employees Michael Dvorak Combo box. Sele…" at bounding box center [248, 140] width 155 height 110
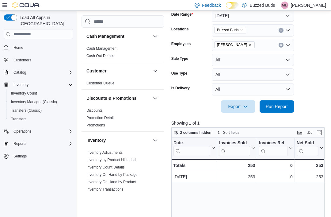
click at [280, 111] on span "Run Report" at bounding box center [276, 106] width 27 height 12
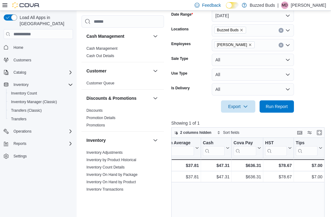
scroll to position [0, 612]
